Goal: Task Accomplishment & Management: Use online tool/utility

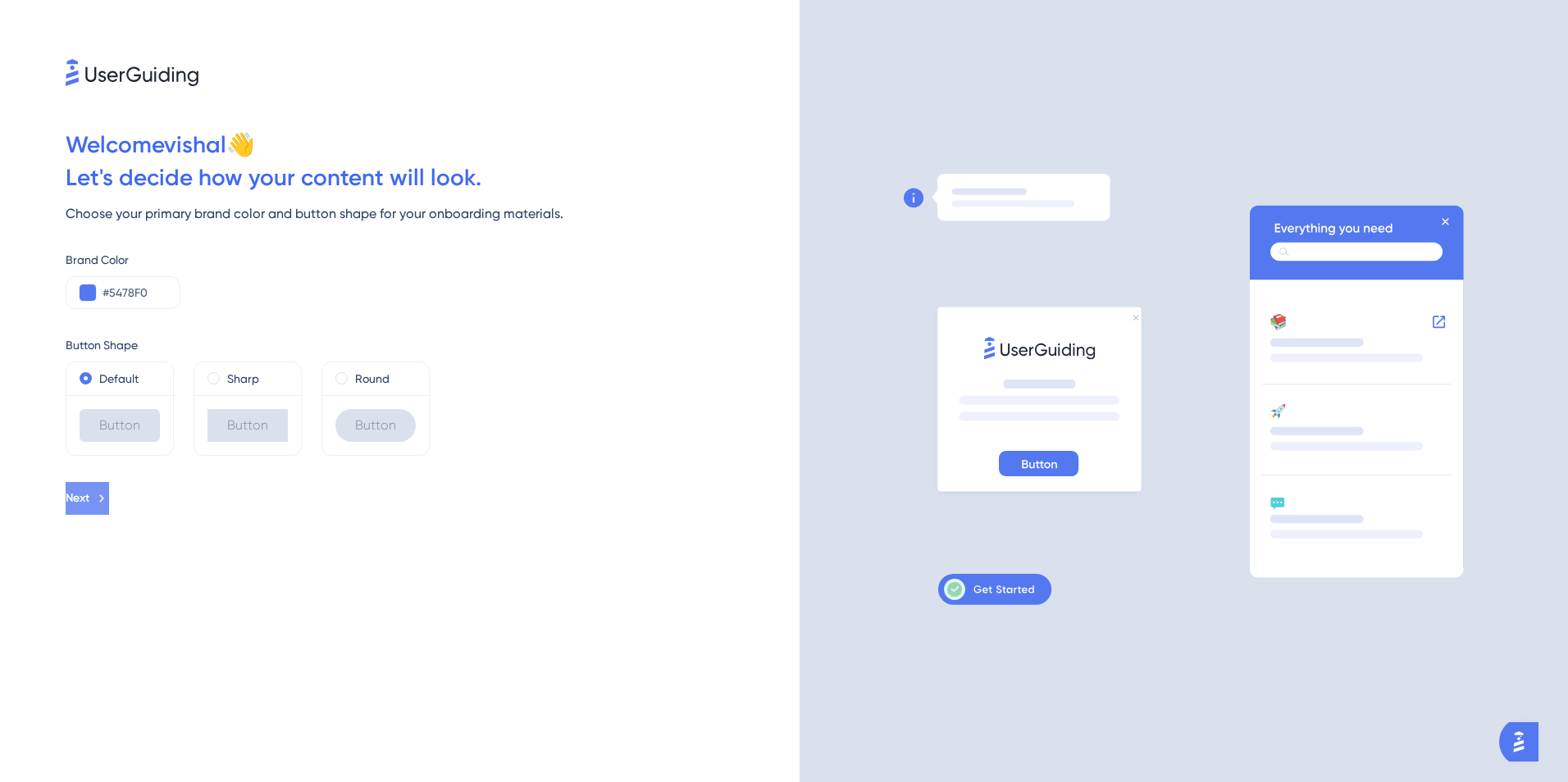
click at [109, 498] on icon at bounding box center [101, 498] width 15 height 15
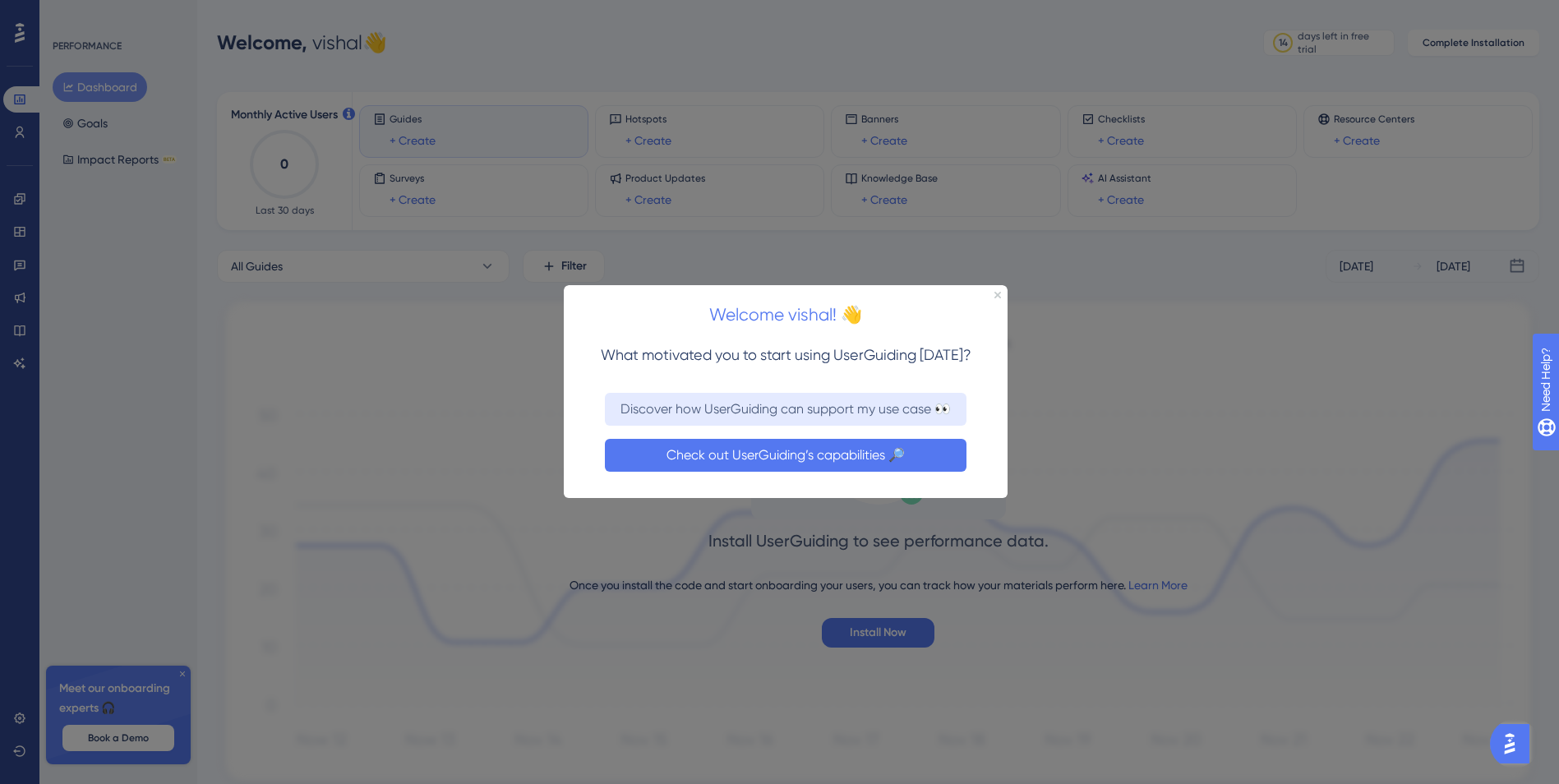
click at [823, 445] on button "Check out UserGuiding’s capabilities 🔎" at bounding box center [786, 455] width 362 height 33
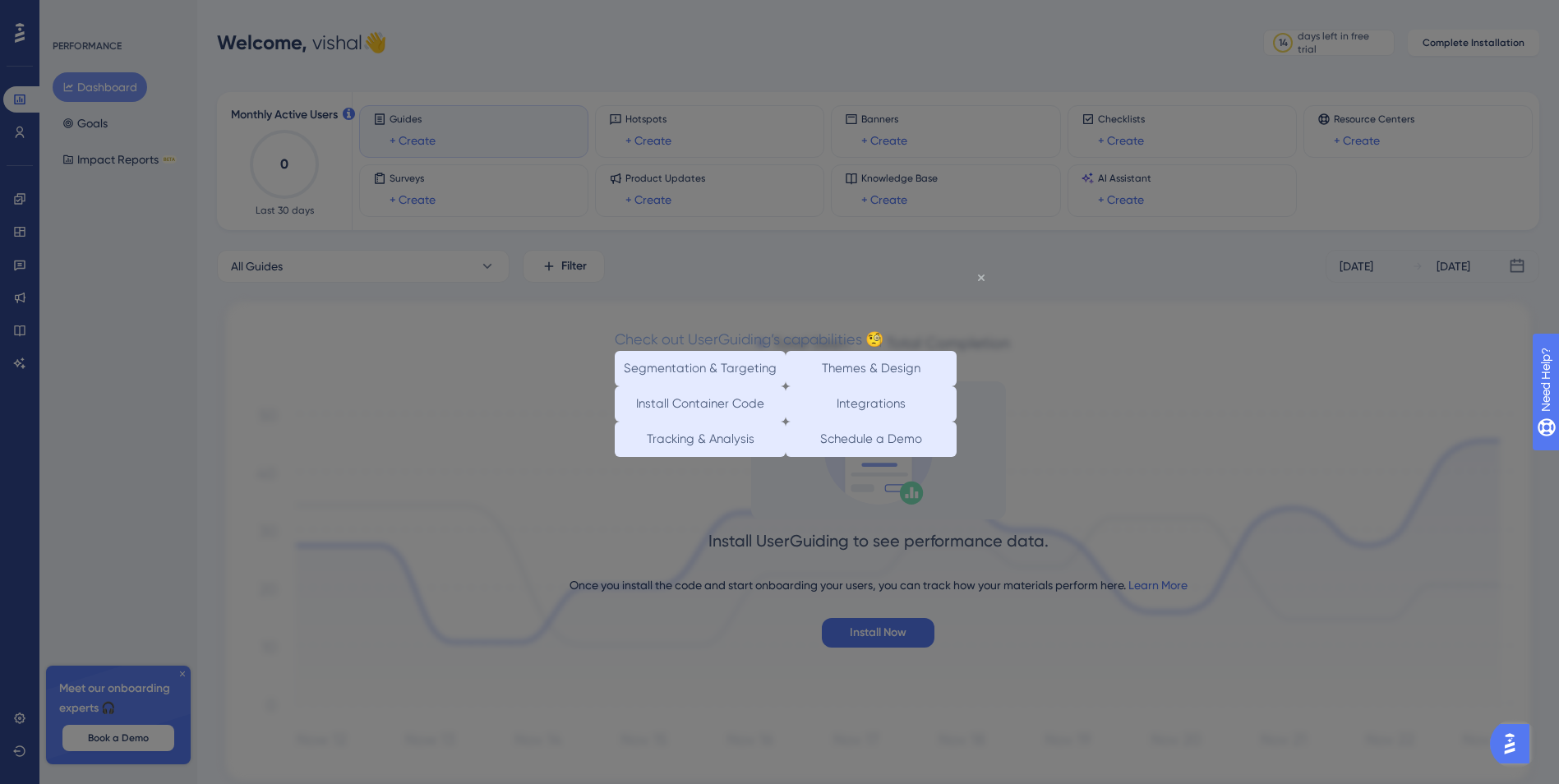
click at [983, 275] on icon "Close Preview" at bounding box center [982, 277] width 7 height 7
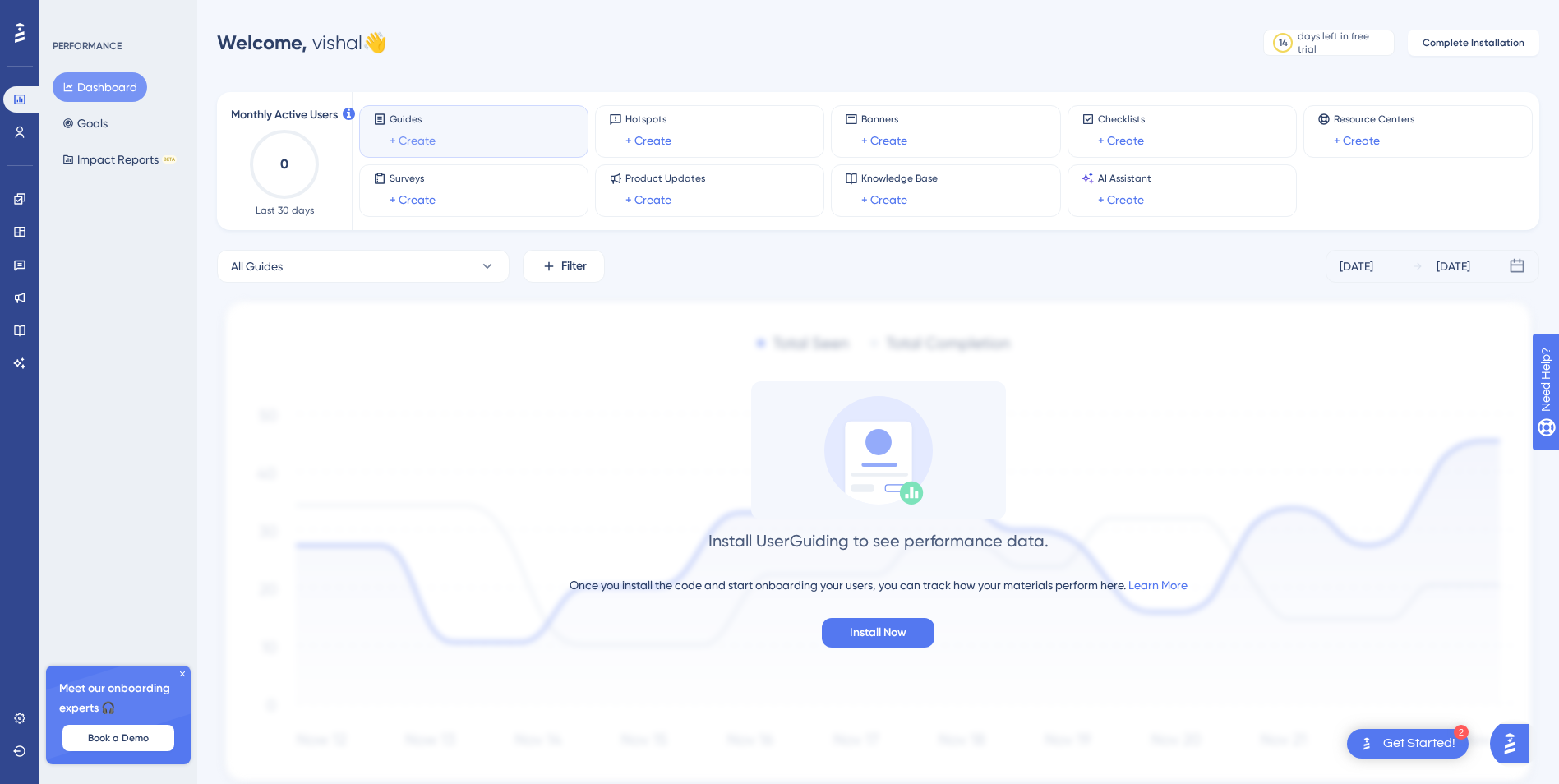
click at [423, 142] on link "+ Create" at bounding box center [412, 140] width 46 height 20
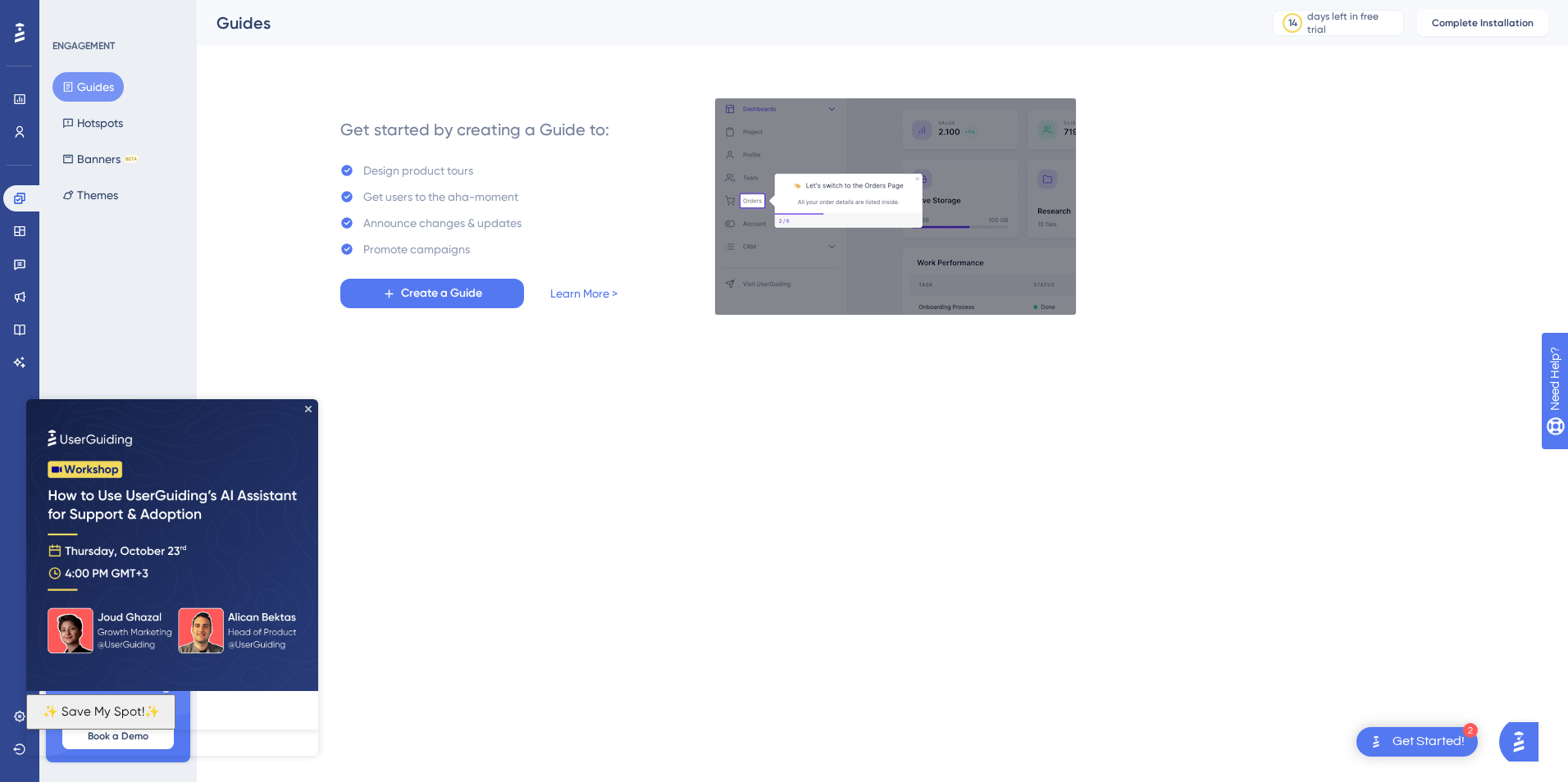
click at [186, 514] on img at bounding box center [172, 544] width 292 height 292
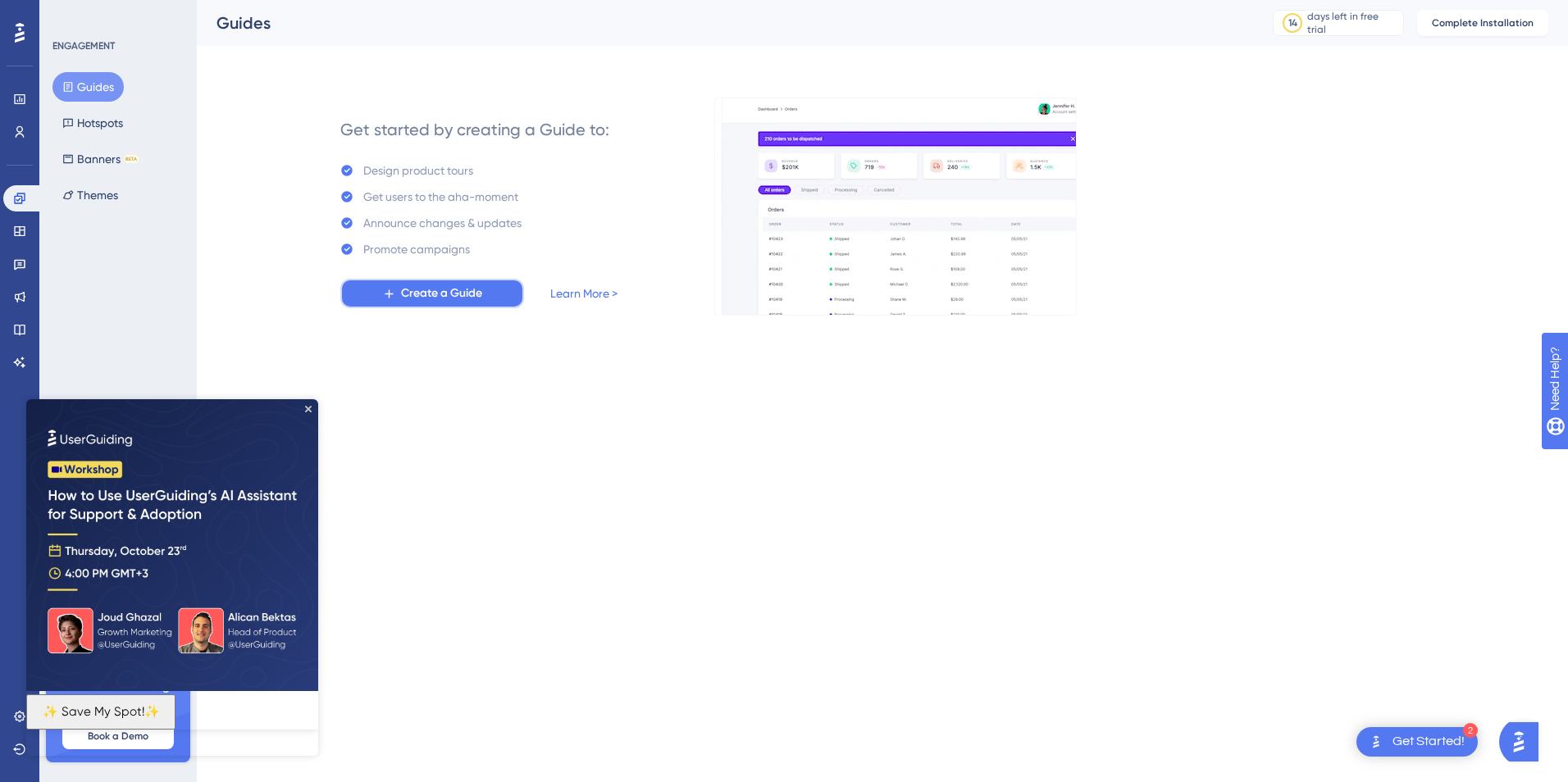
click at [421, 286] on span "Create a Guide" at bounding box center [441, 293] width 82 height 20
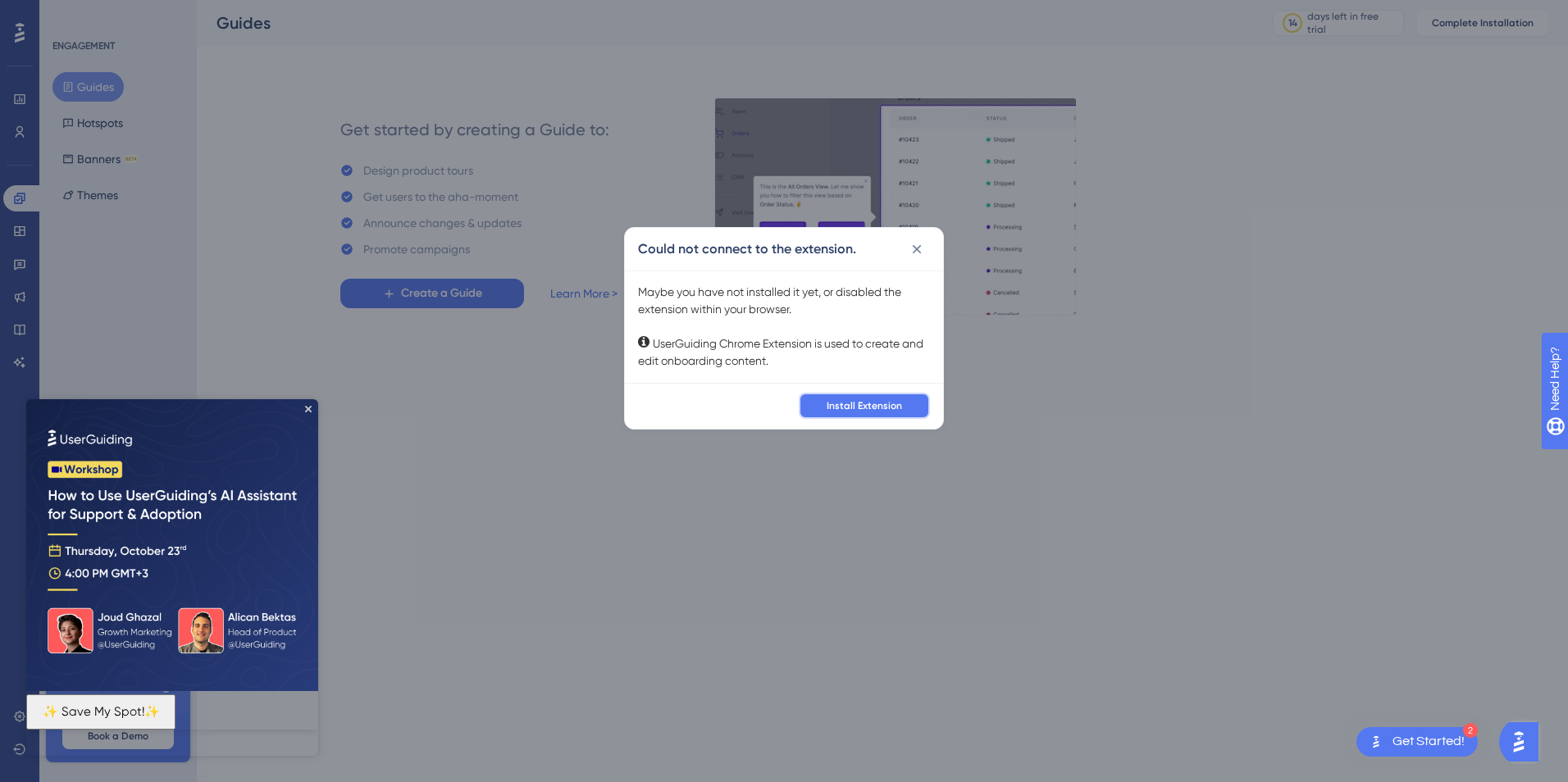
click at [862, 409] on span "Install Extension" at bounding box center [864, 405] width 75 height 13
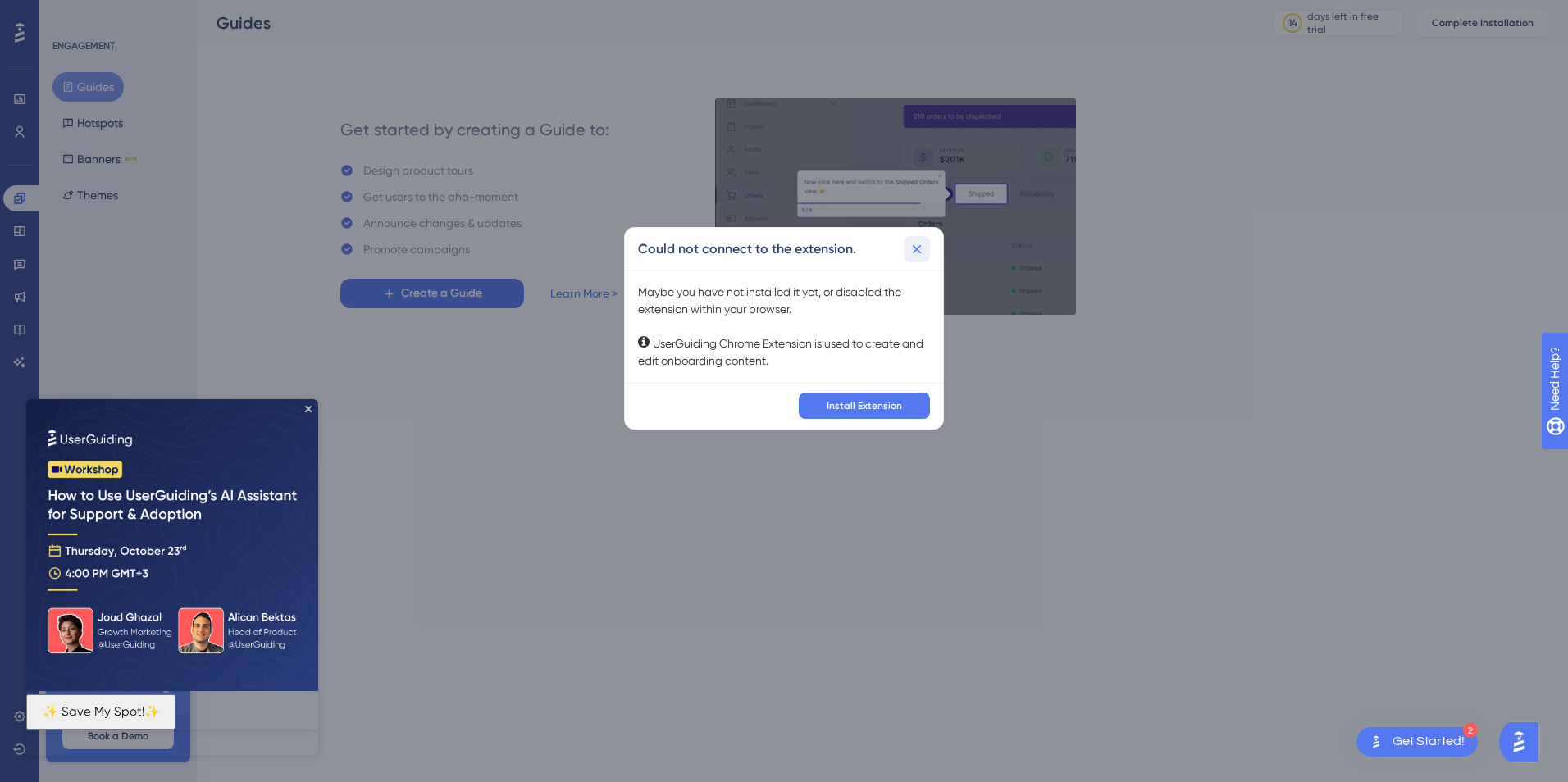
click at [915, 251] on icon at bounding box center [917, 250] width 9 height 9
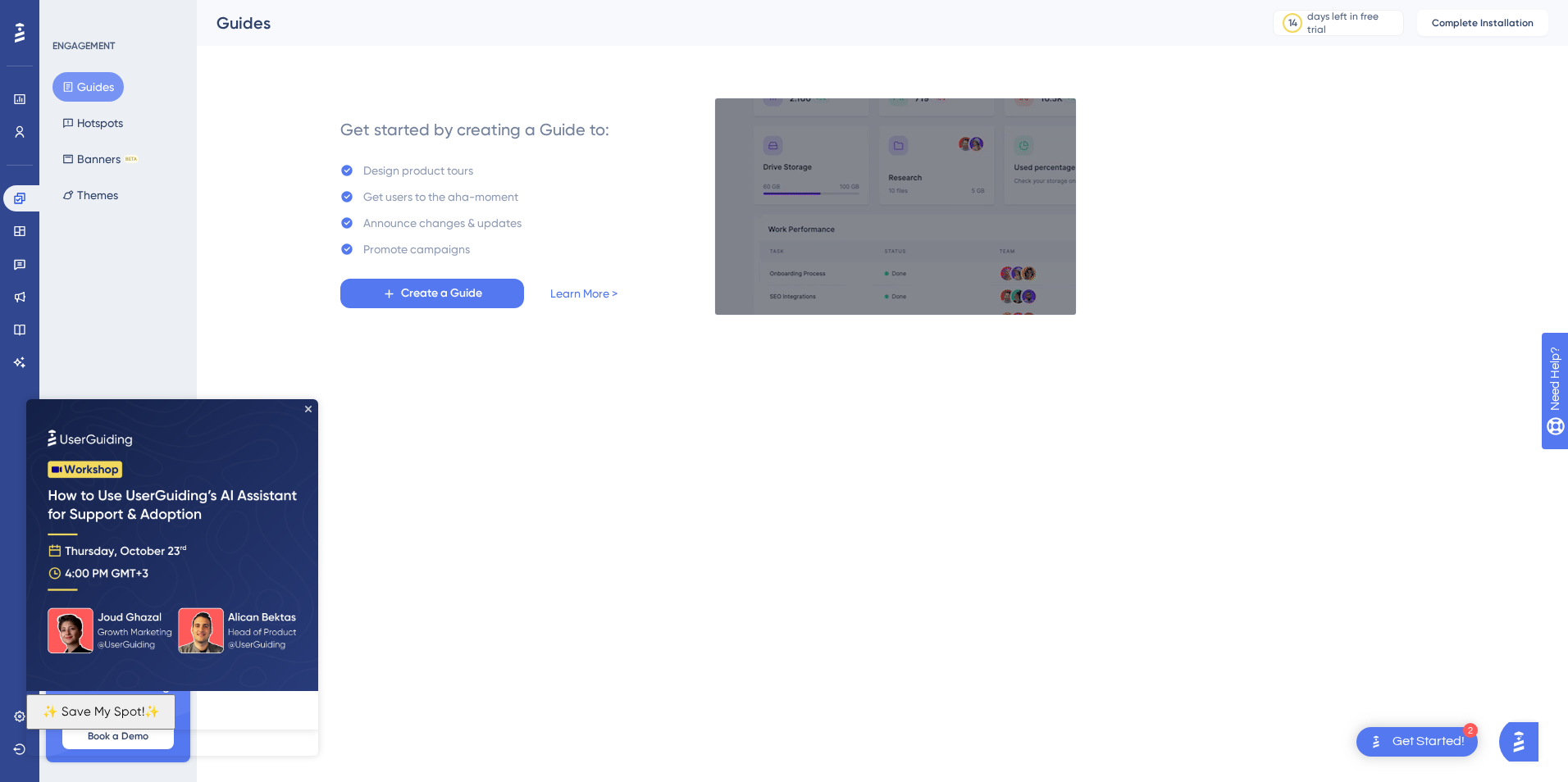
click at [96, 89] on button "Guides" at bounding box center [88, 87] width 71 height 29
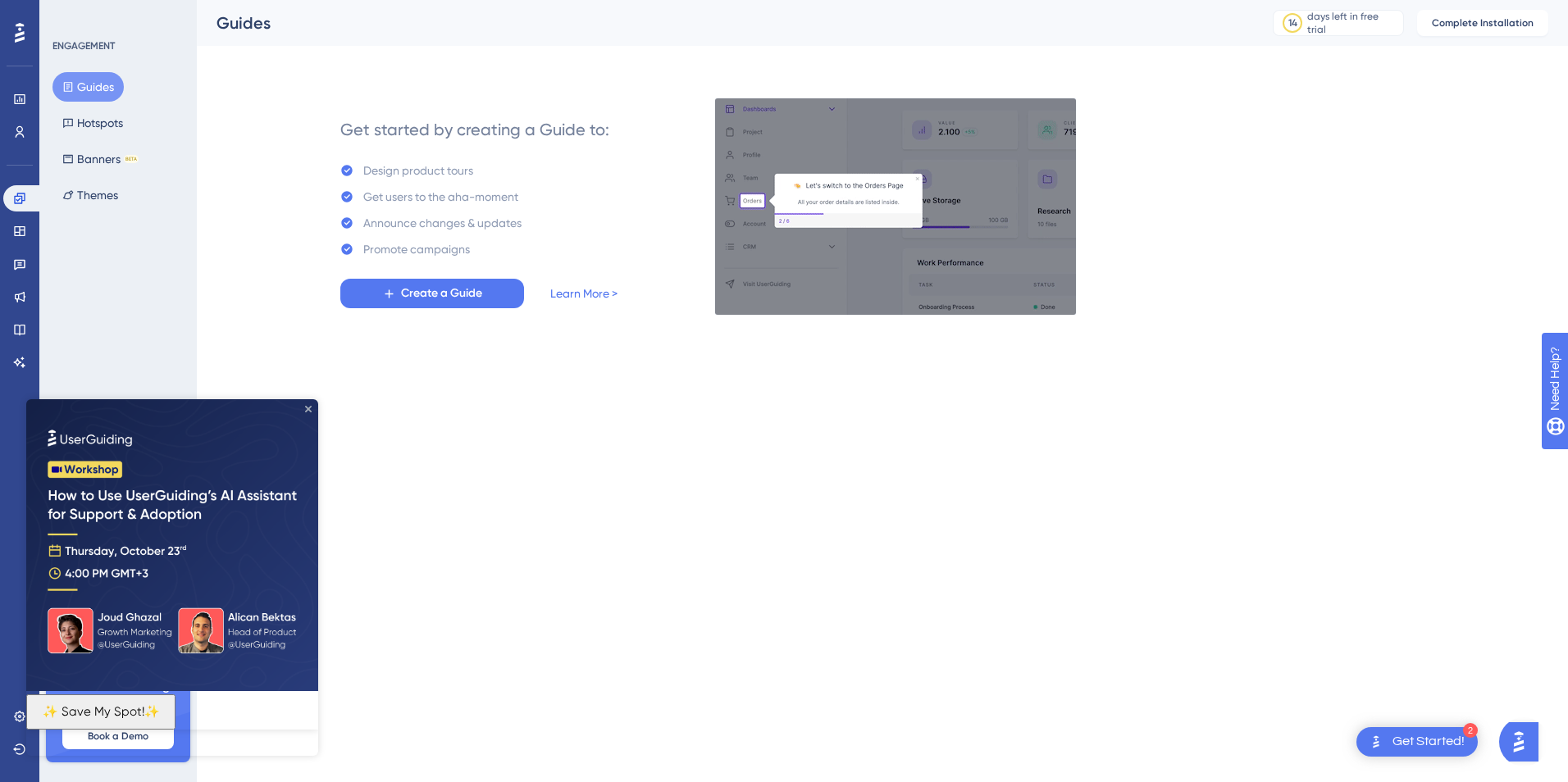
click at [308, 407] on icon "Close Preview" at bounding box center [309, 409] width 7 height 7
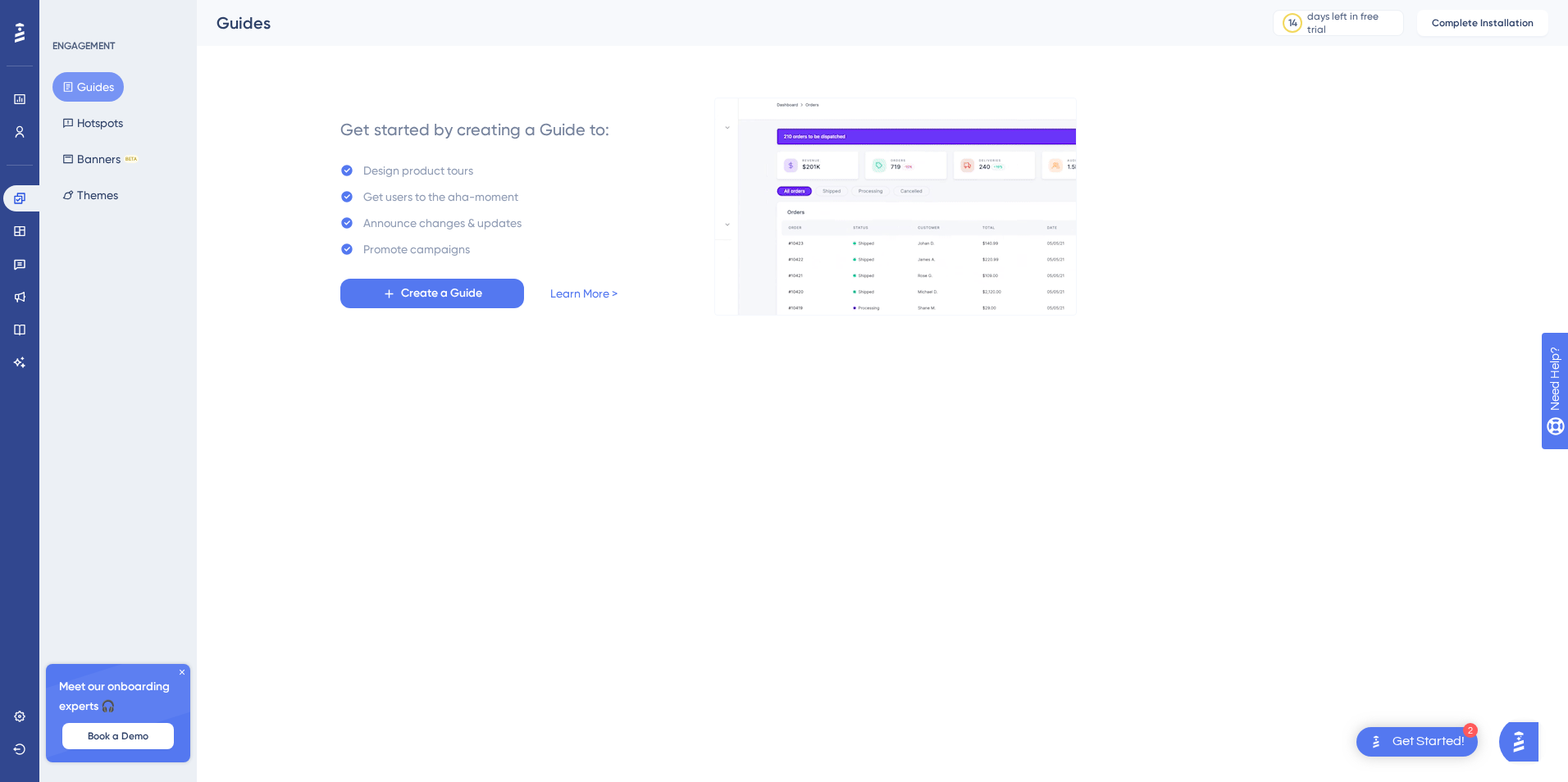
click at [18, 30] on icon at bounding box center [19, 32] width 10 height 20
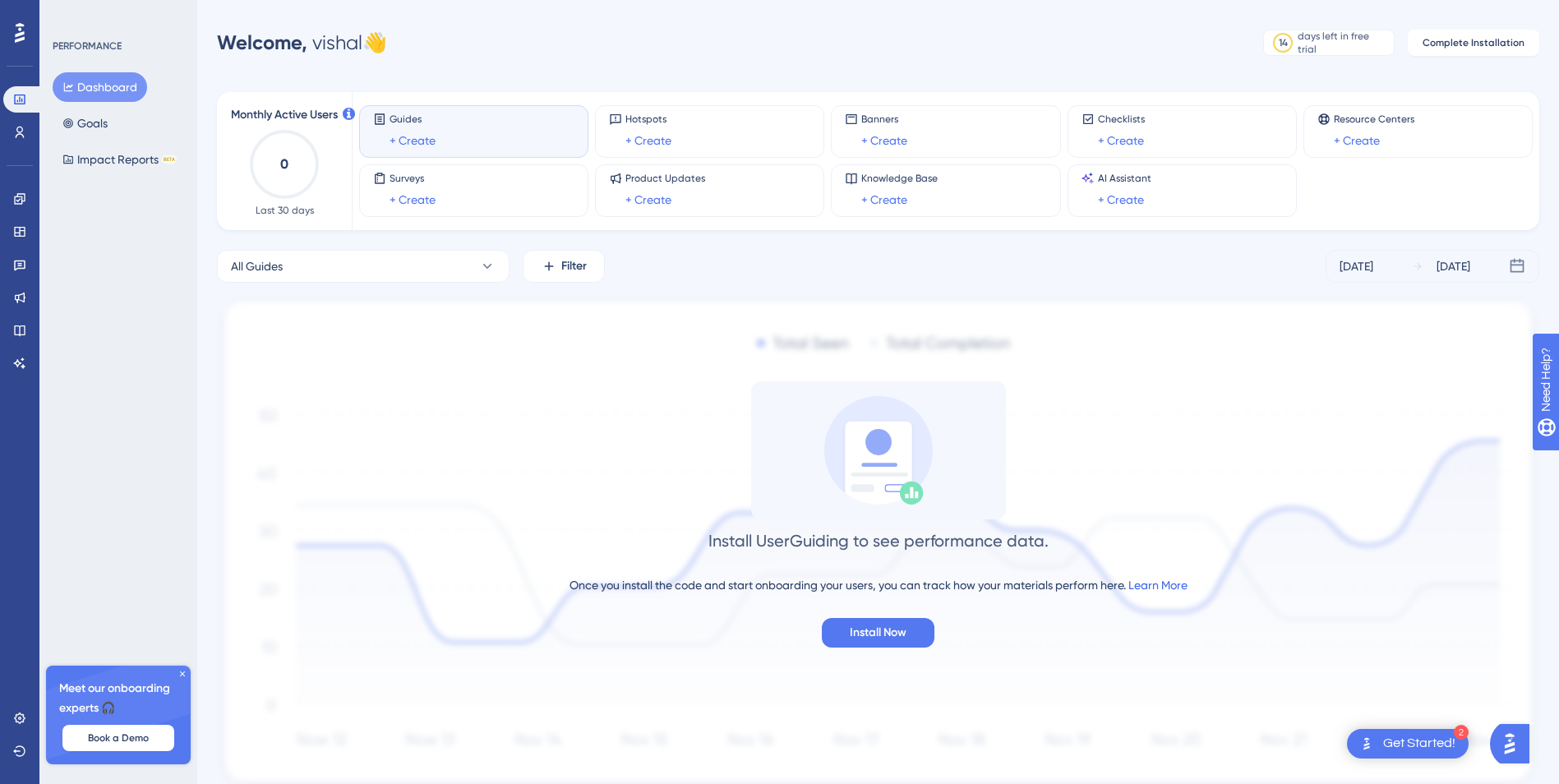
click at [1160, 586] on link "Learn More" at bounding box center [1158, 585] width 59 height 13
click at [18, 327] on icon at bounding box center [19, 329] width 13 height 13
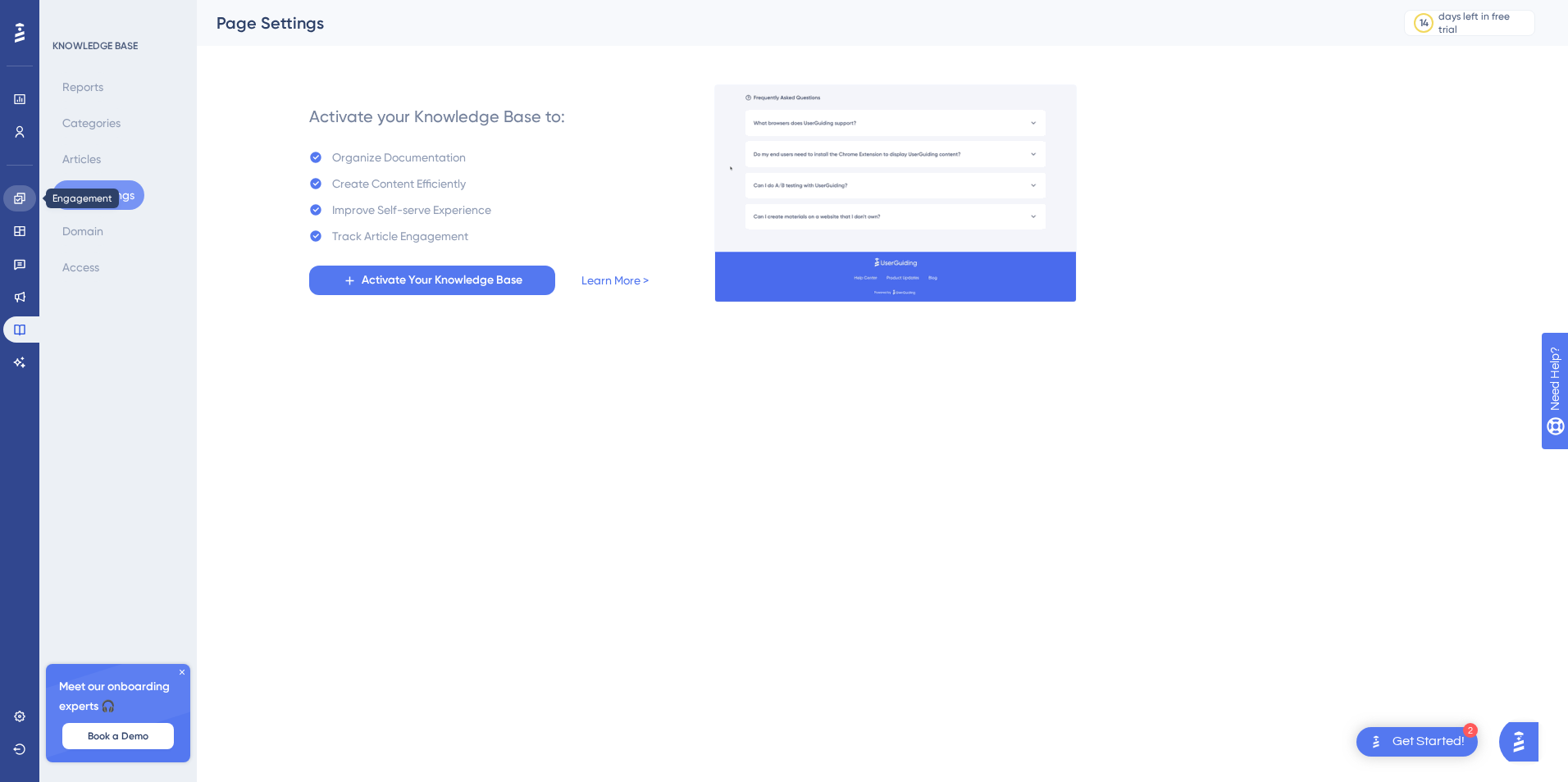
click at [17, 200] on icon at bounding box center [19, 198] width 10 height 10
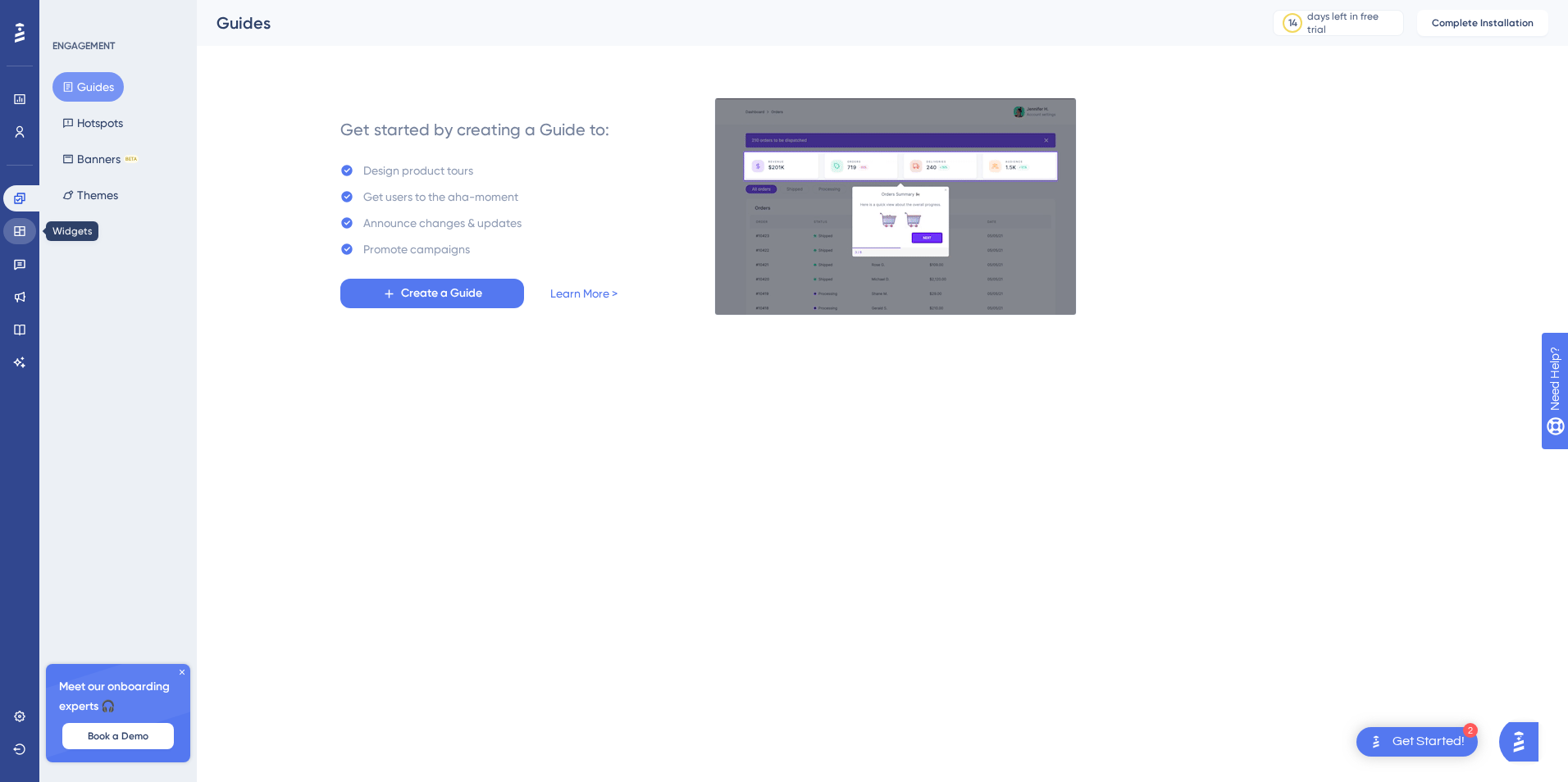
click at [19, 233] on icon at bounding box center [19, 231] width 13 height 13
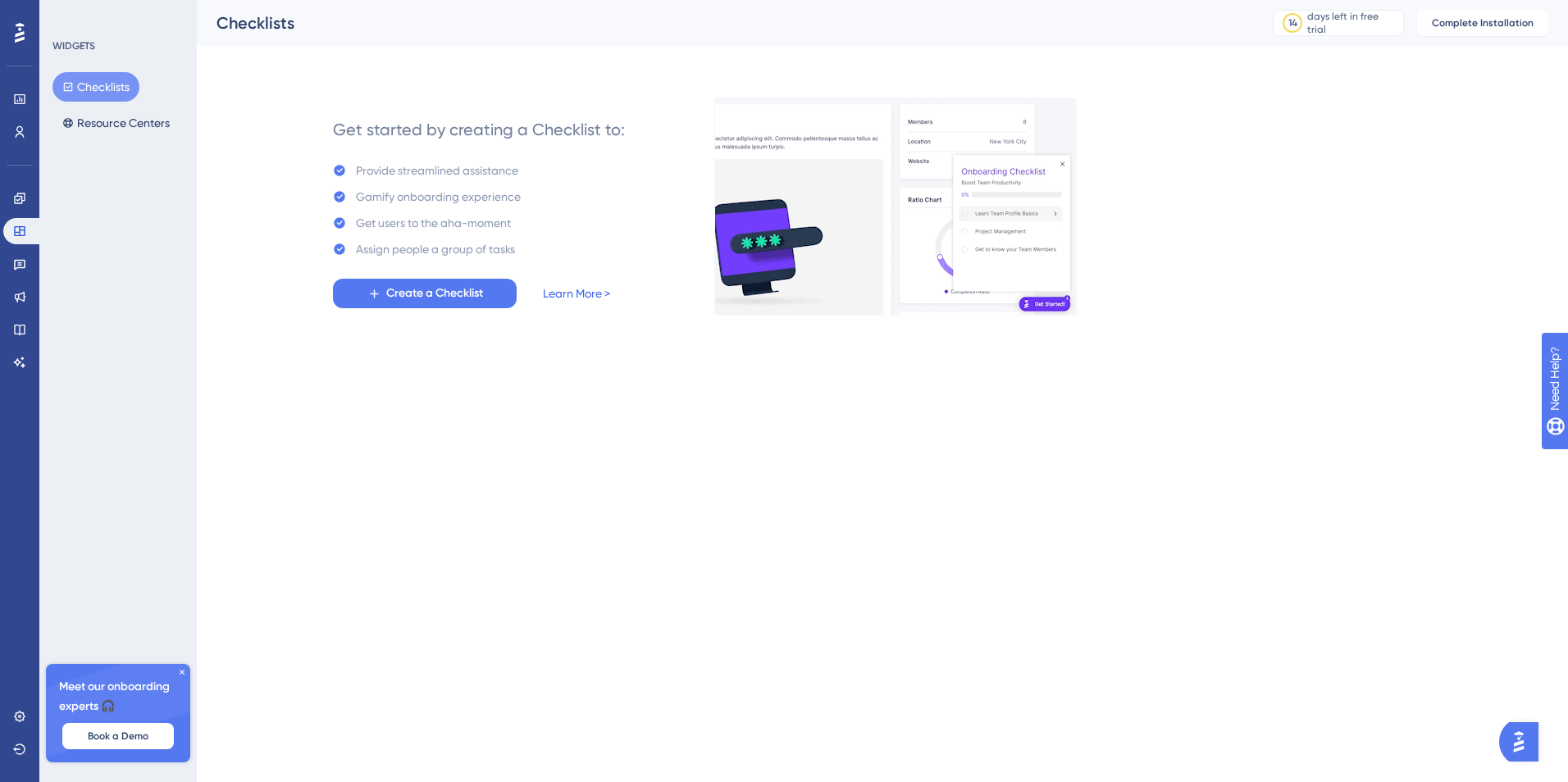
click at [587, 292] on link "Learn More >" at bounding box center [577, 293] width 68 height 20
